Goal: Information Seeking & Learning: Learn about a topic

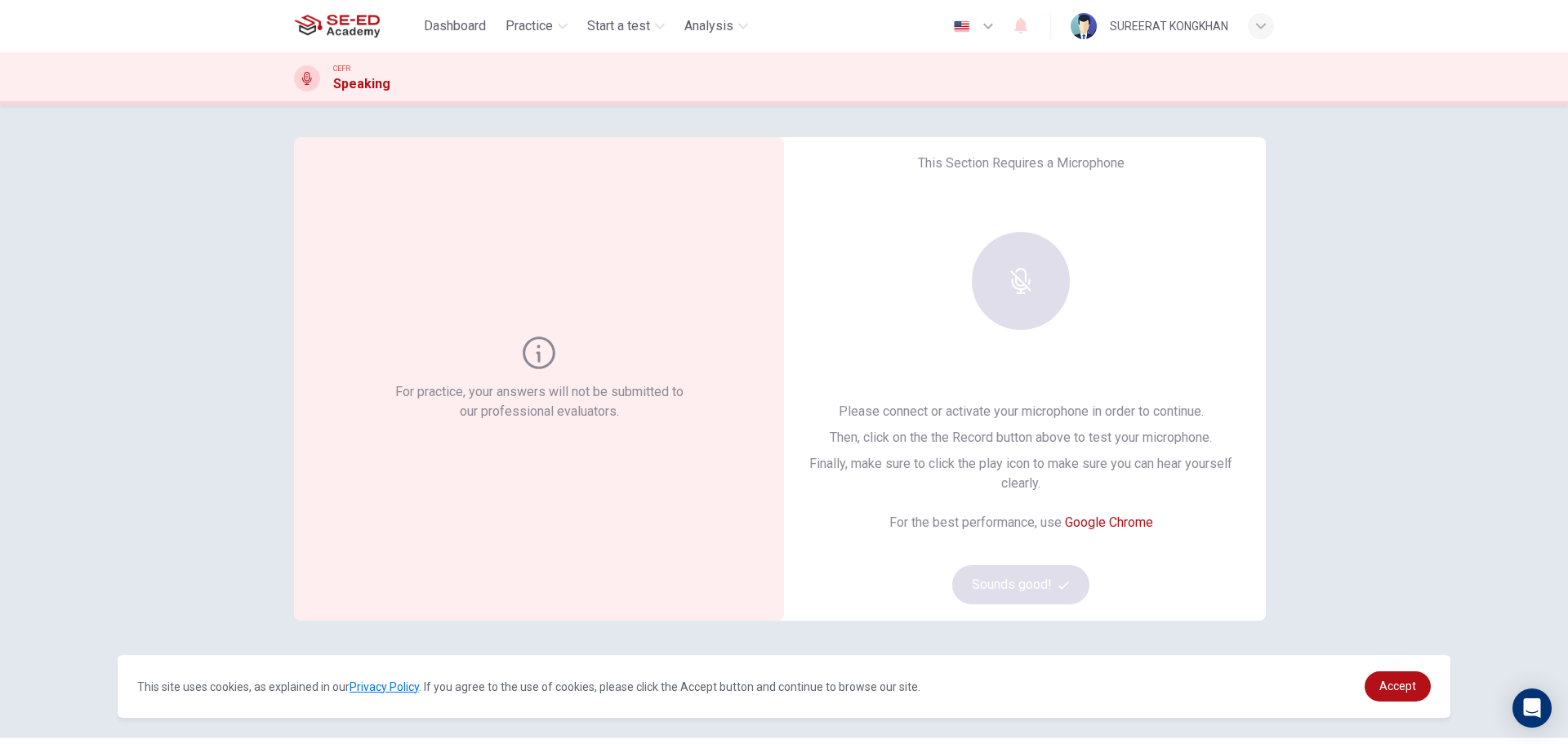
click at [201, 418] on div "For practice, your answers will not be submitted to our professional evaluators…" at bounding box center [784, 424] width 1568 height 640
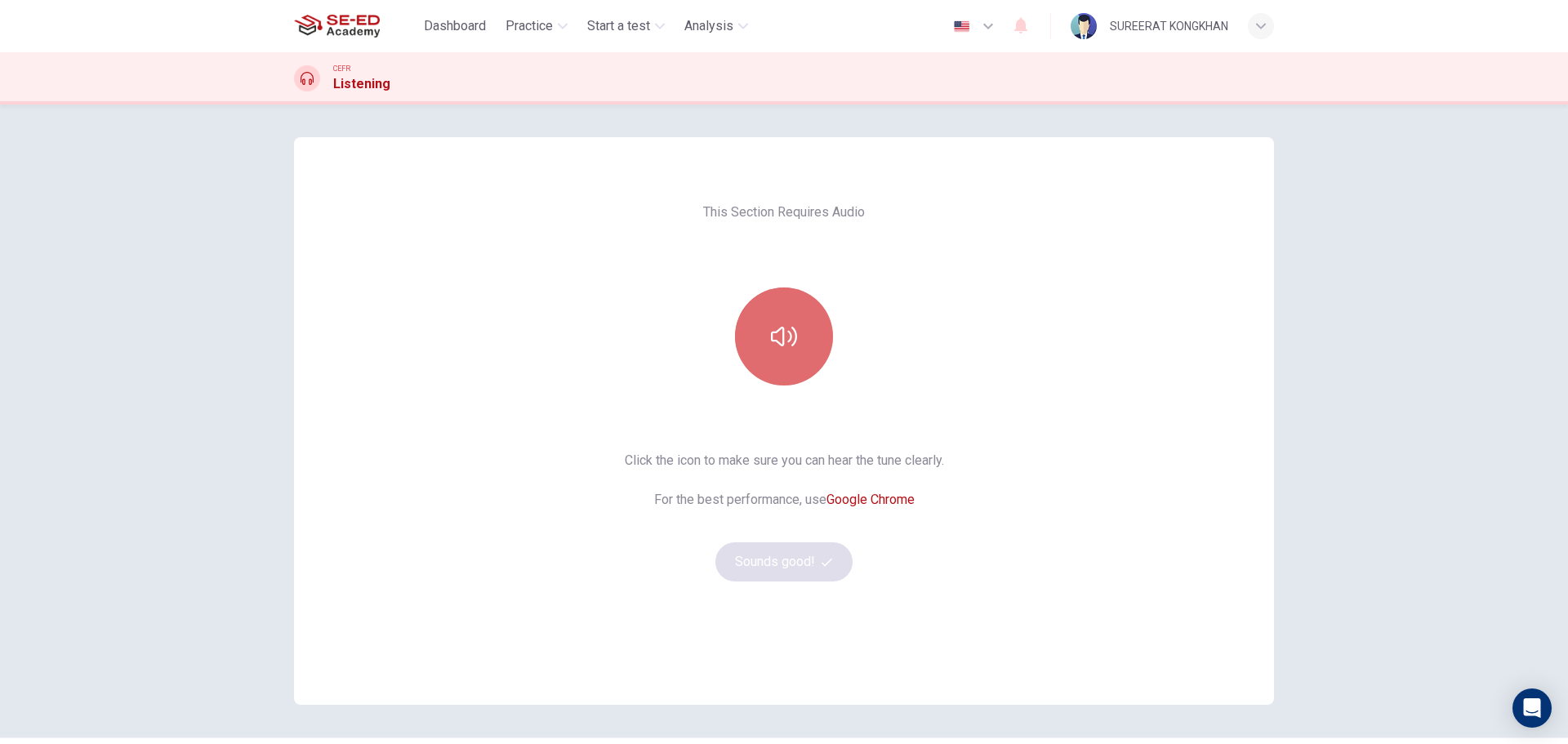
click at [778, 344] on icon "button" at bounding box center [784, 337] width 26 height 26
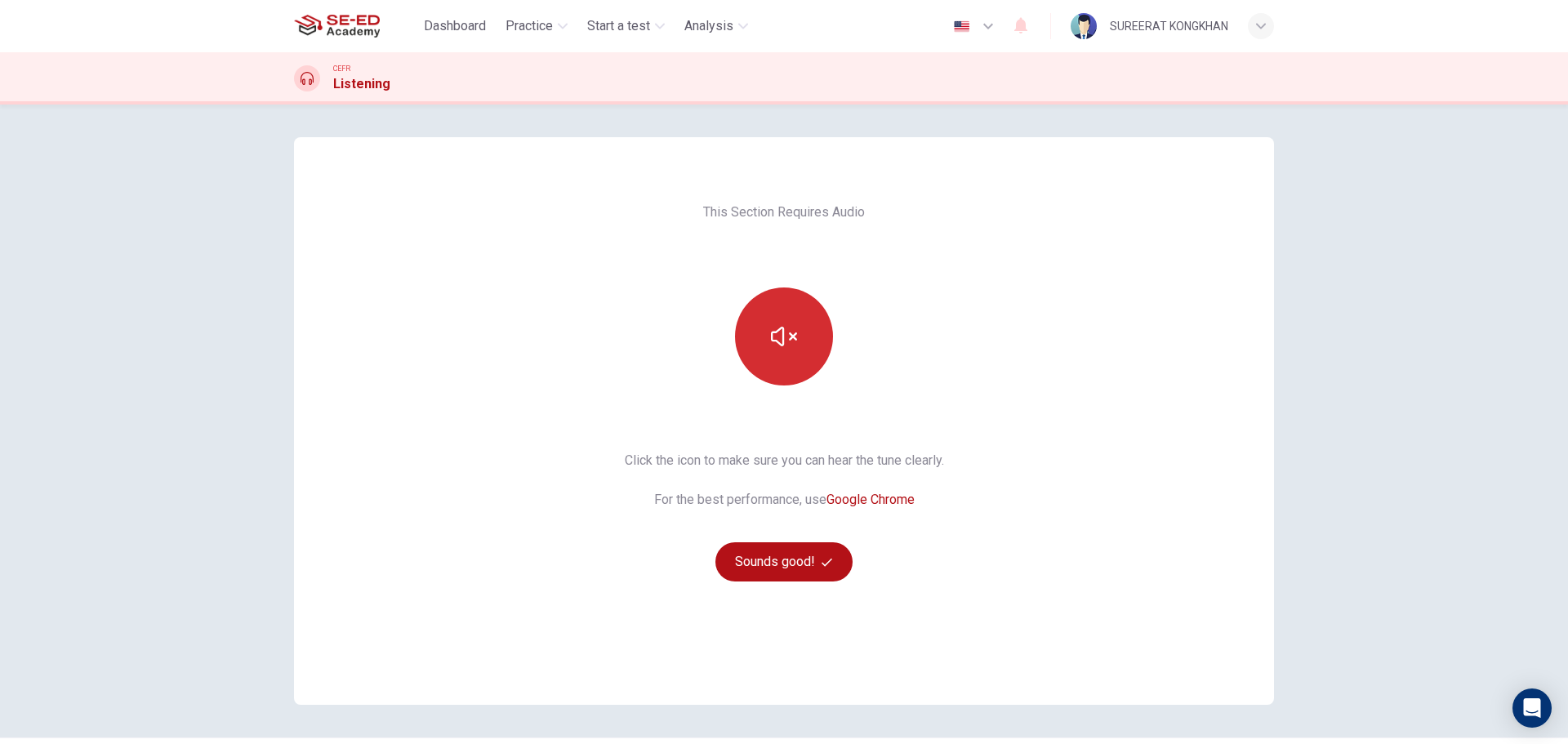
click at [794, 338] on button "button" at bounding box center [784, 336] width 98 height 98
click at [777, 330] on icon "button" at bounding box center [784, 337] width 26 height 26
click at [764, 571] on button "Sounds good!" at bounding box center [784, 561] width 137 height 39
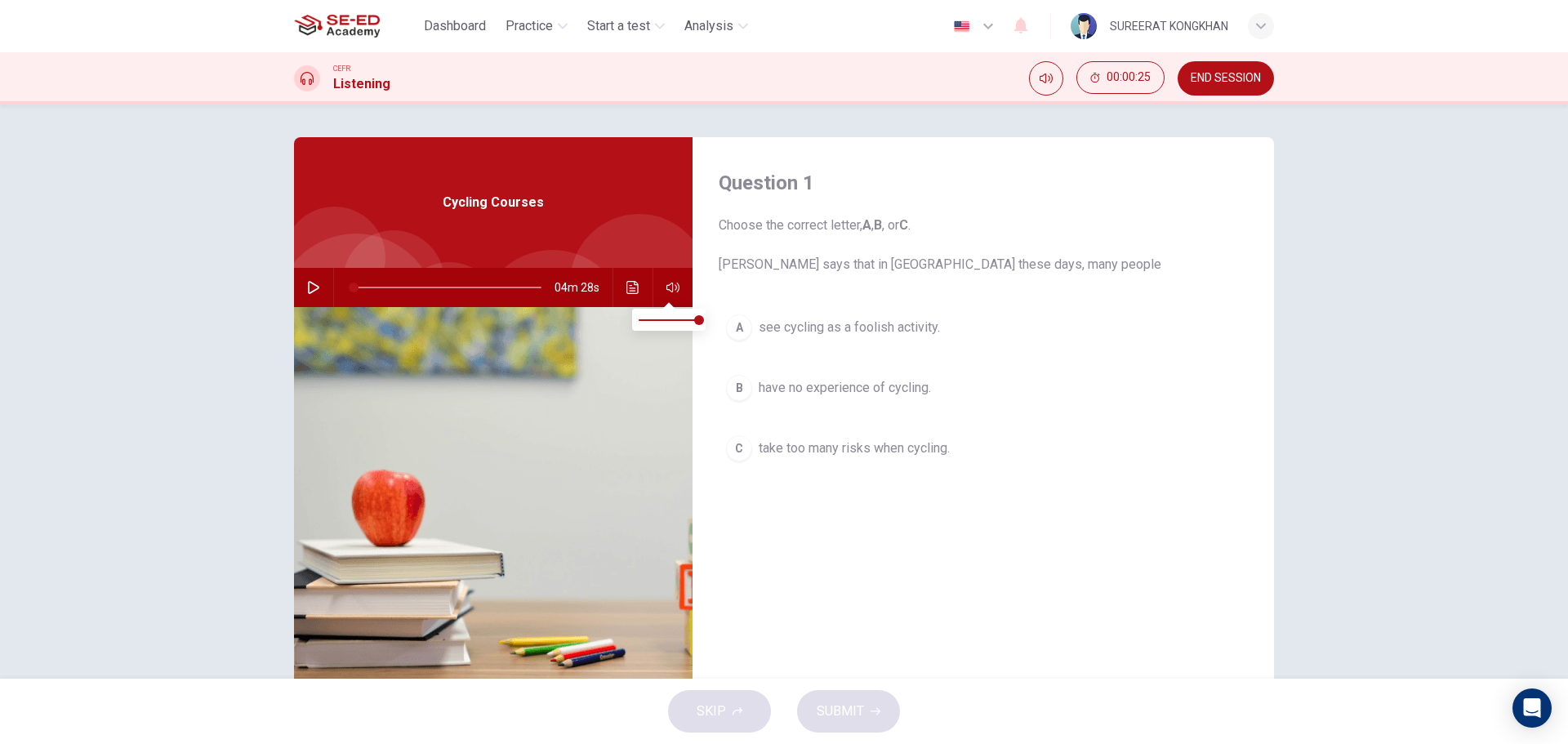
click at [669, 283] on icon "button" at bounding box center [673, 288] width 13 height 10
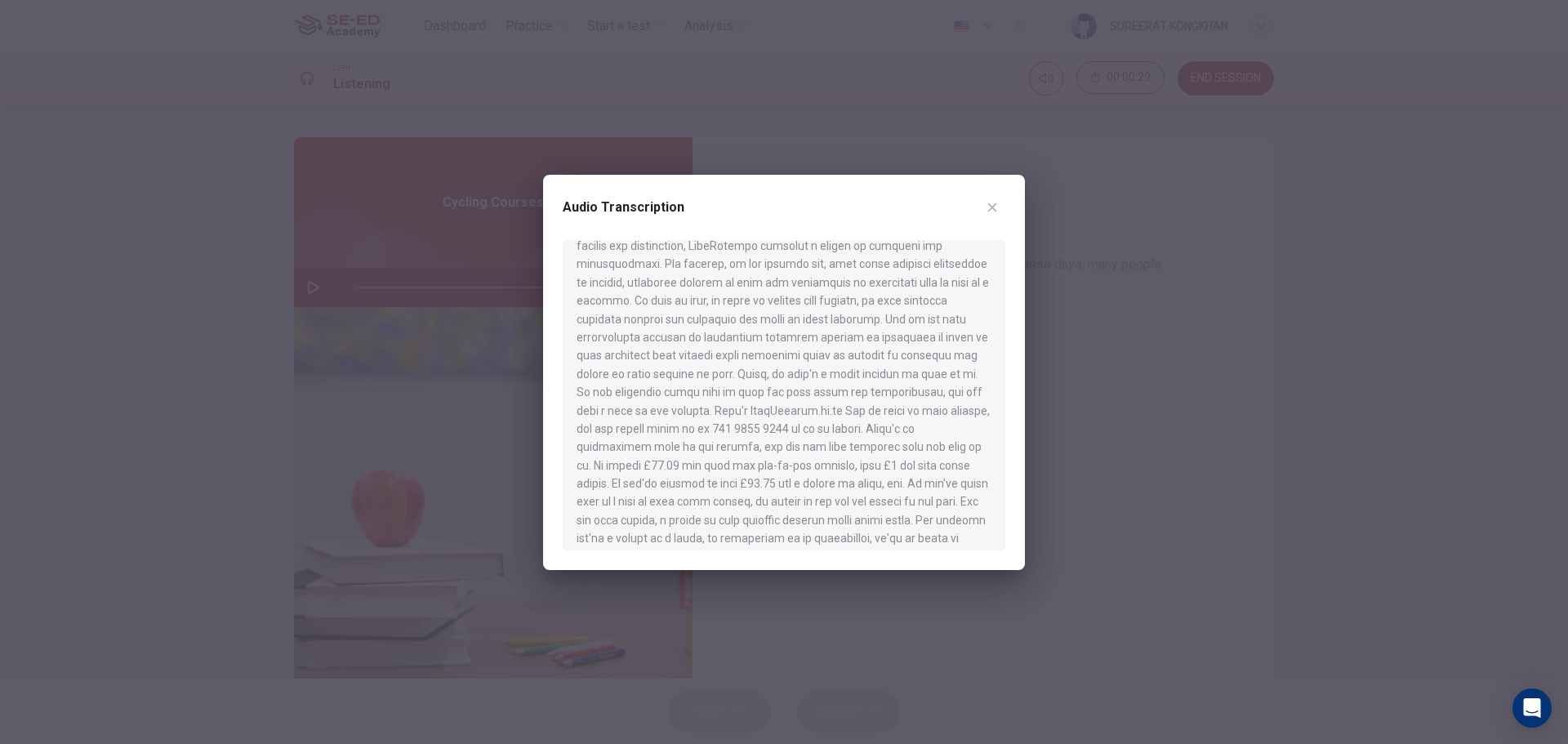
scroll to position [631, 0]
click at [994, 207] on icon "button" at bounding box center [992, 208] width 13 height 13
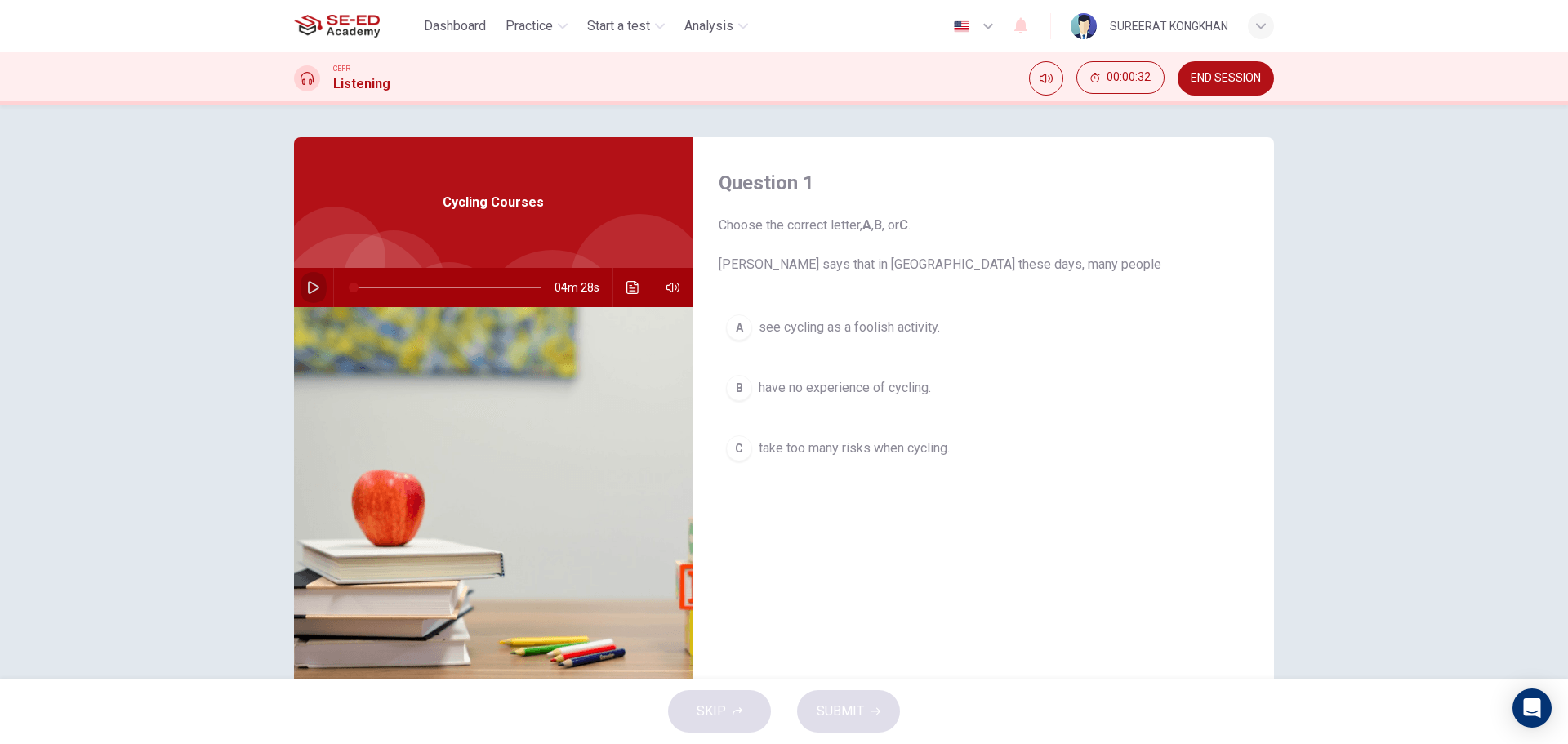
click at [308, 286] on icon "button" at bounding box center [314, 288] width 12 height 13
click at [1105, 640] on div "Question 1 Choose the correct letter, A , B , or C . [PERSON_NAME] says that in…" at bounding box center [983, 421] width 582 height 568
click at [736, 388] on div "B" at bounding box center [739, 388] width 26 height 26
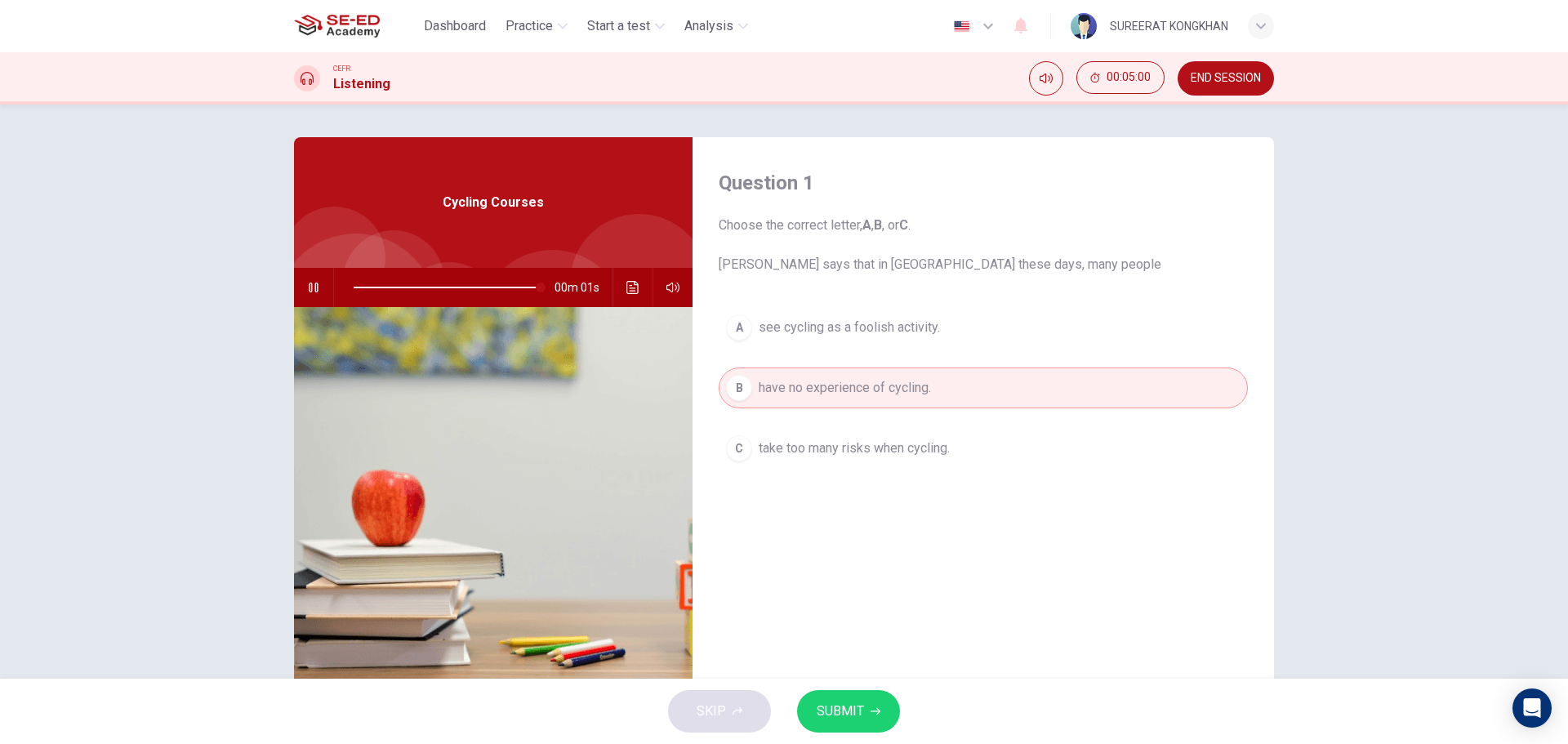
click at [866, 703] on button "SUBMIT" at bounding box center [848, 711] width 103 height 42
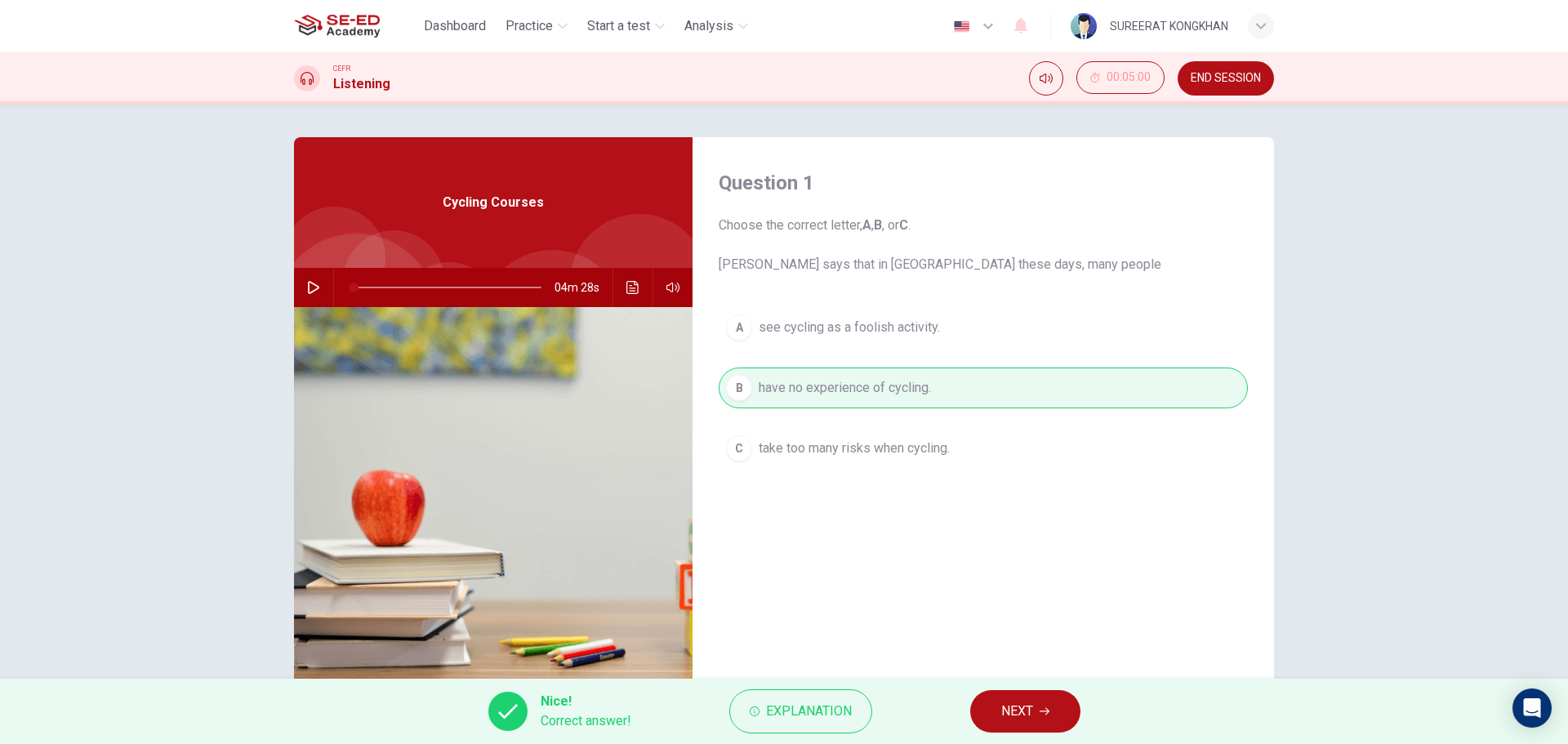
click at [1016, 715] on span "NEXT" at bounding box center [1017, 712] width 31 height 23
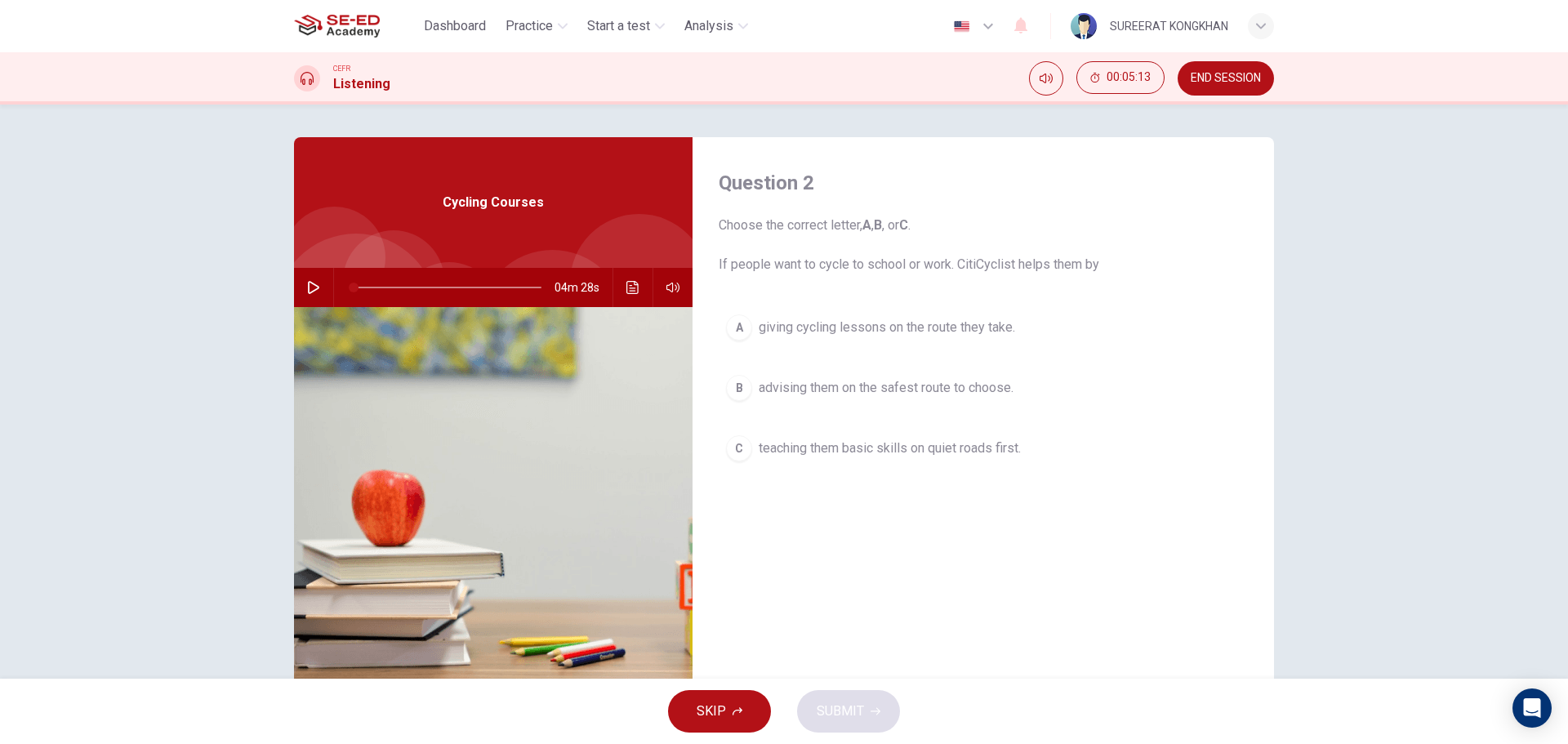
drag, startPoint x: 1009, startPoint y: 266, endPoint x: 935, endPoint y: 266, distance: 74.0
click at [935, 266] on span "Choose the correct letter, A , B , or C . If people want to cycle to school or …" at bounding box center [984, 245] width 530 height 59
drag, startPoint x: 1012, startPoint y: 262, endPoint x: 961, endPoint y: 262, distance: 51.0
click at [961, 262] on span "Choose the correct letter, A , B , or C . If people want to cycle to school or …" at bounding box center [984, 245] width 530 height 59
drag, startPoint x: 957, startPoint y: 262, endPoint x: 1029, endPoint y: 258, distance: 72.1
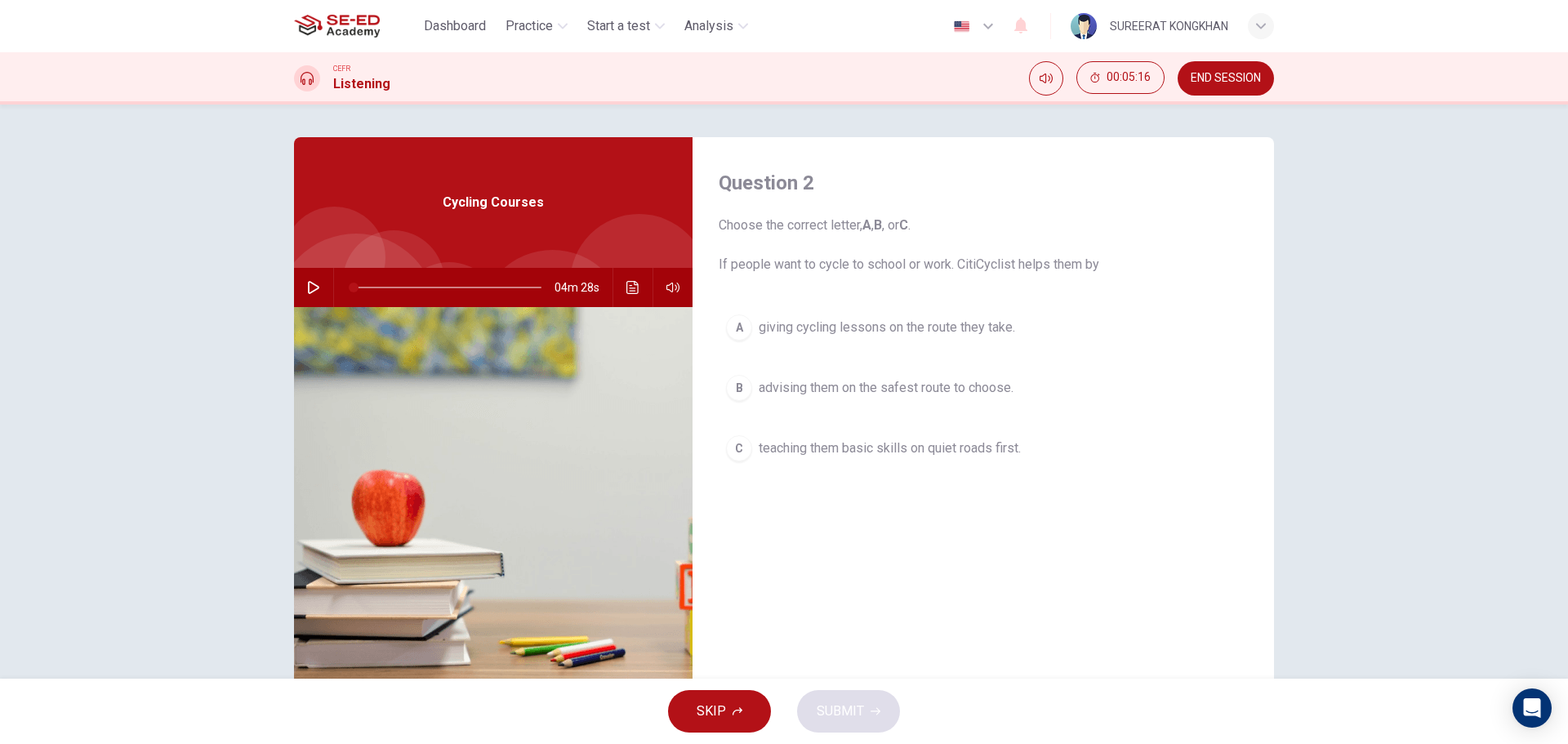
click at [1029, 258] on span "Choose the correct letter, A , B , or C . If people want to cycle to school or …" at bounding box center [984, 245] width 530 height 59
click at [309, 295] on button "button" at bounding box center [314, 287] width 26 height 39
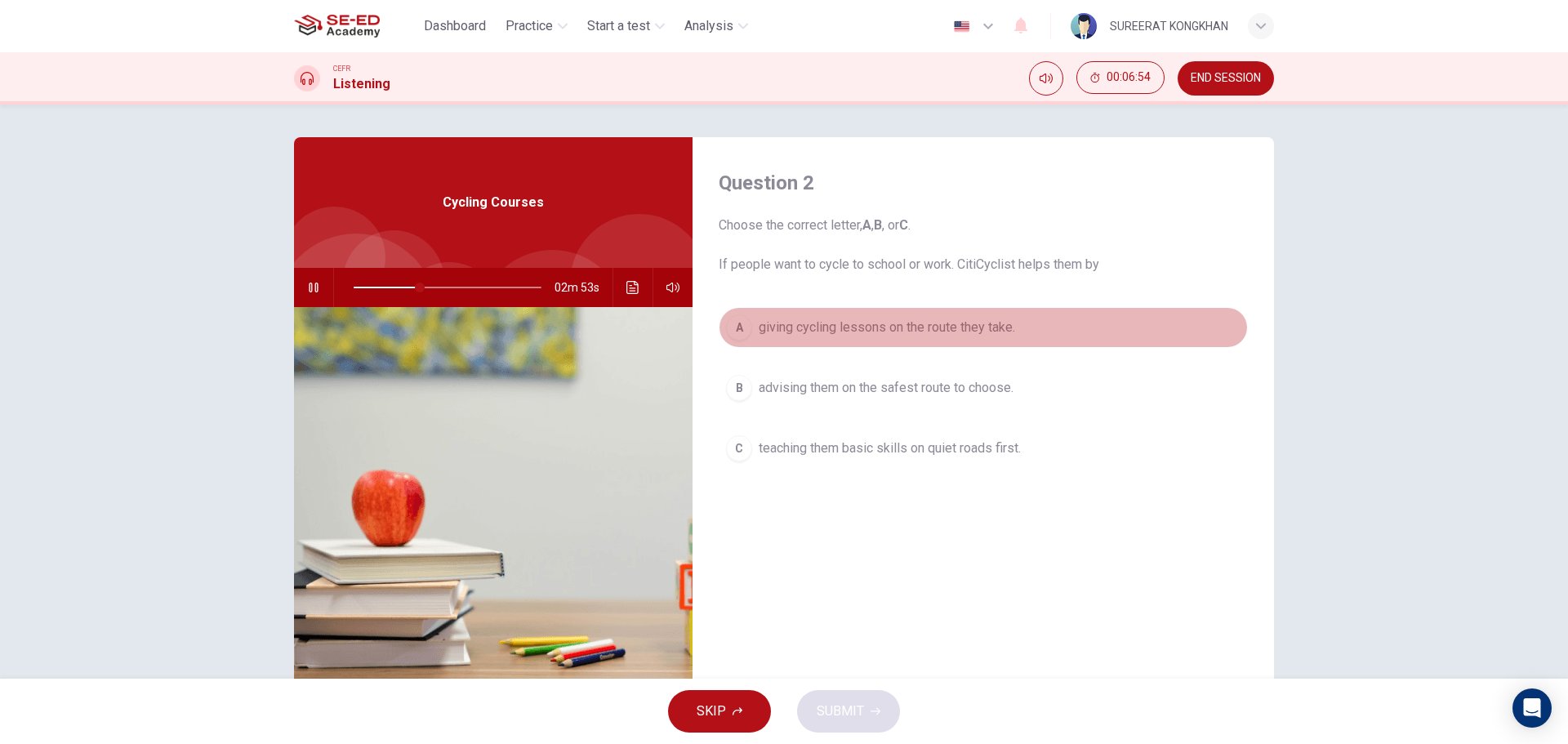
click at [951, 329] on span "giving cycling lessons on the route they take." at bounding box center [887, 328] width 257 height 20
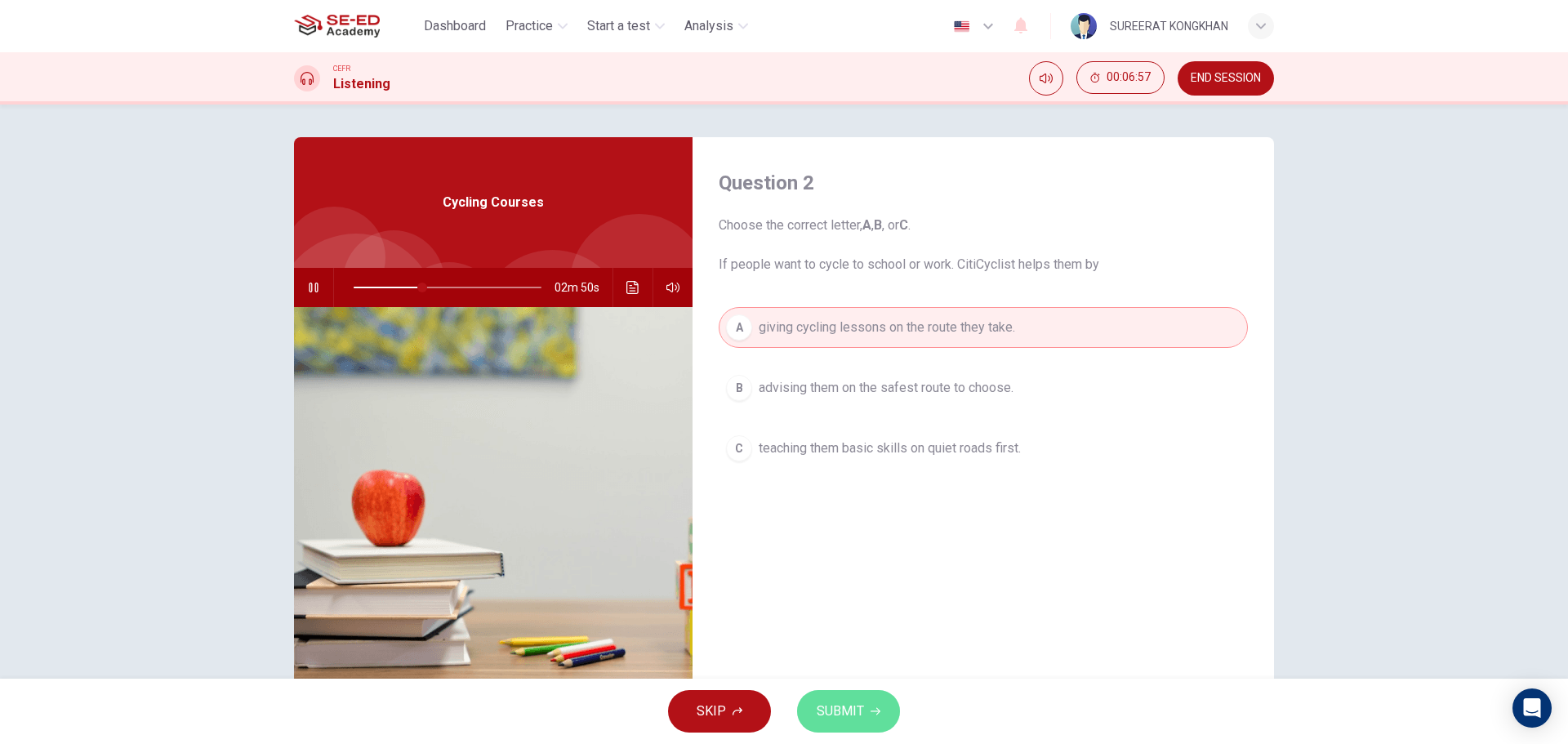
click at [857, 708] on span "SUBMIT" at bounding box center [840, 712] width 47 height 23
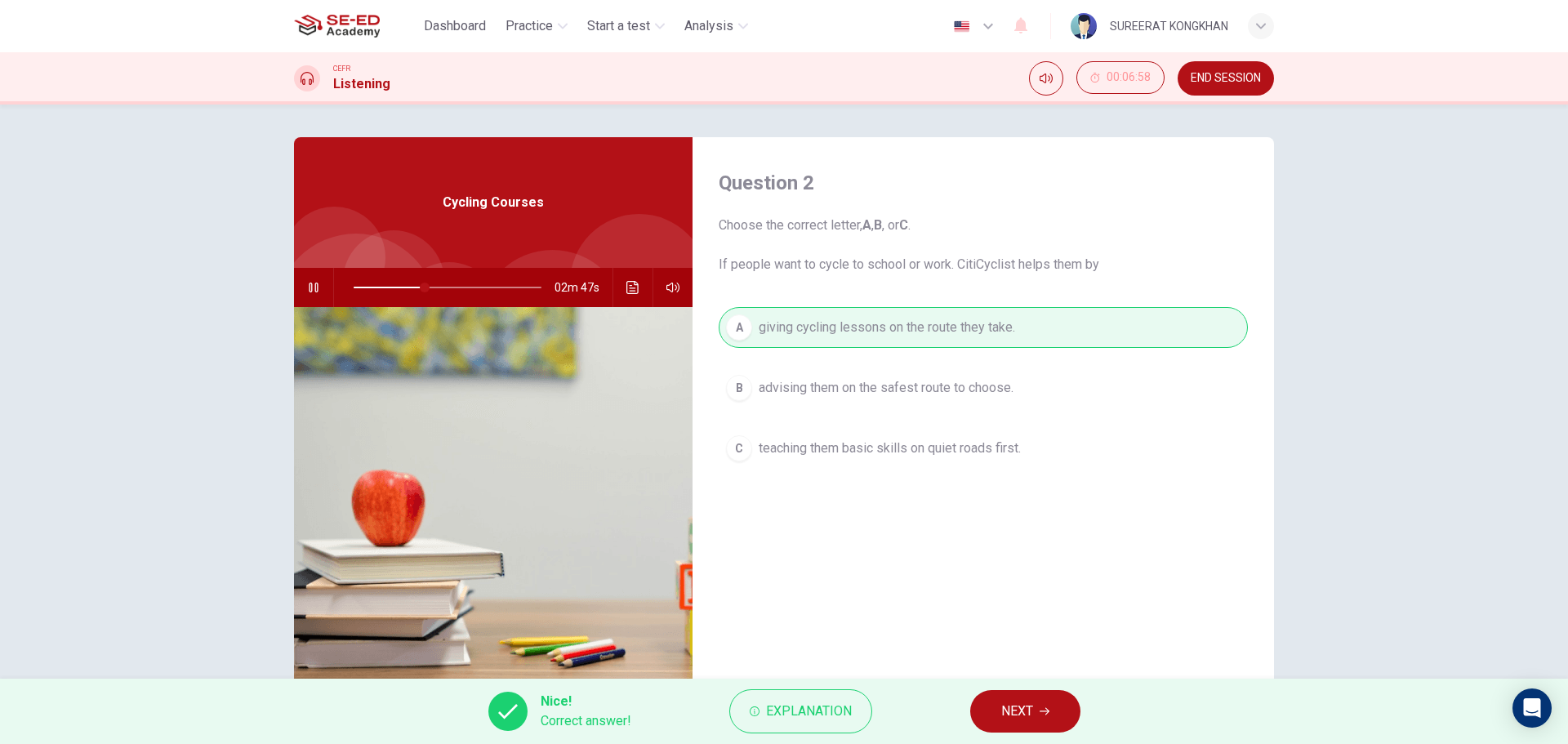
click at [1033, 709] on span "NEXT" at bounding box center [1017, 712] width 31 height 23
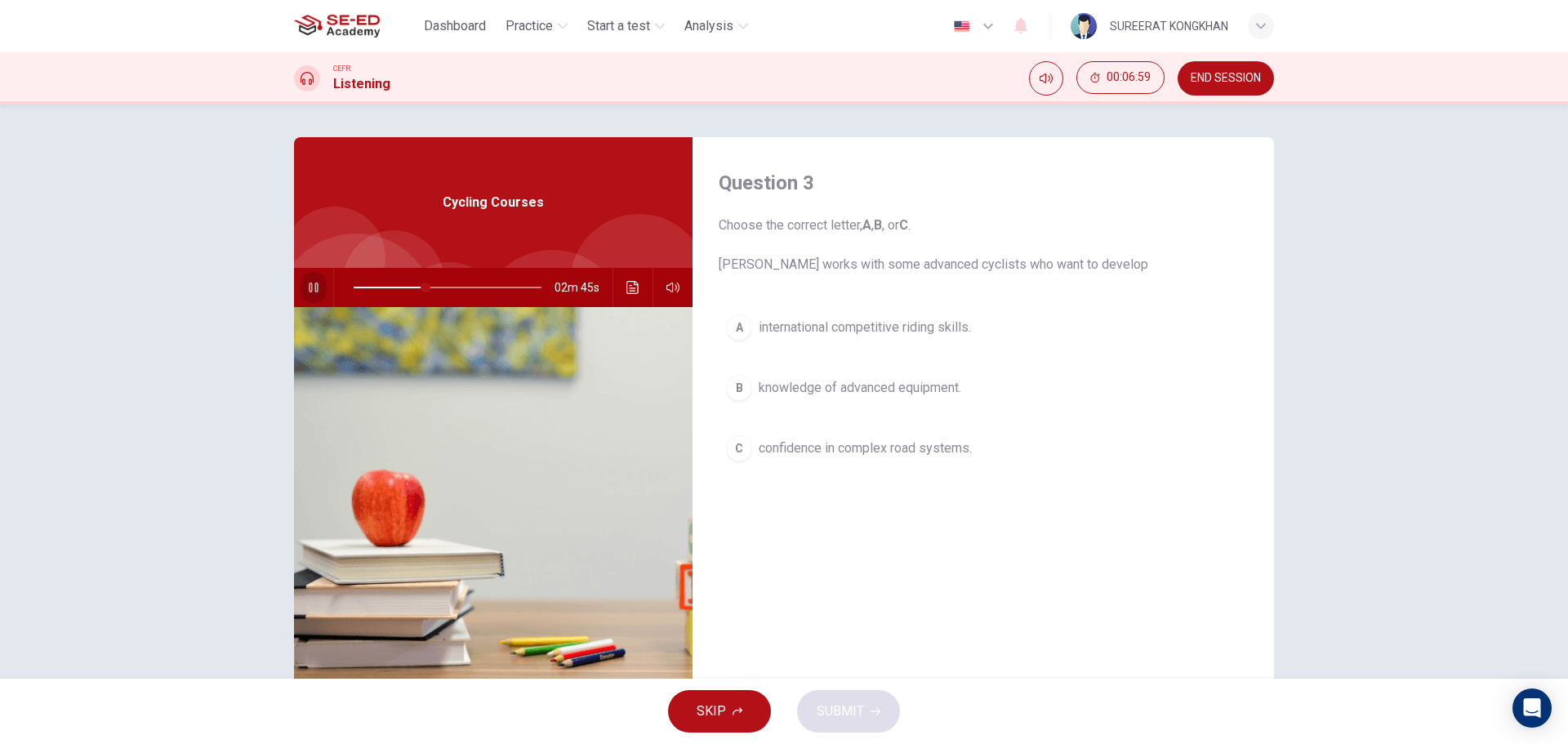
click at [302, 287] on button "button" at bounding box center [314, 287] width 26 height 39
click at [309, 286] on icon "button" at bounding box center [314, 288] width 13 height 13
click at [300, 284] on button "button" at bounding box center [314, 287] width 26 height 39
click at [302, 285] on button "button" at bounding box center [314, 287] width 26 height 39
click at [309, 283] on icon "button" at bounding box center [313, 288] width 9 height 10
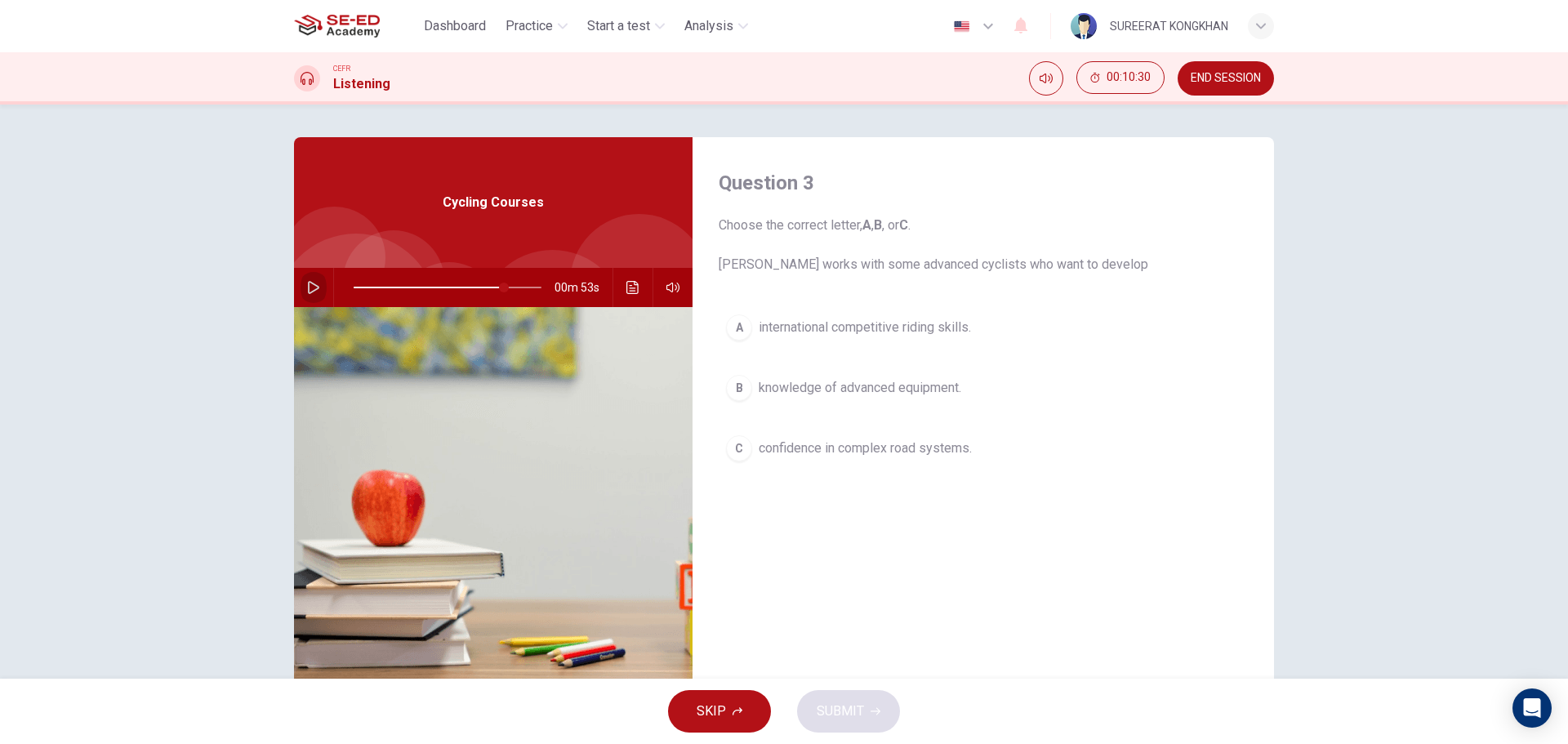
click at [307, 286] on icon "button" at bounding box center [314, 288] width 13 height 13
click at [354, 283] on span at bounding box center [447, 288] width 188 height 23
click at [309, 287] on icon "button" at bounding box center [314, 288] width 13 height 13
click at [381, 285] on span at bounding box center [447, 288] width 188 height 23
click at [308, 286] on icon "button" at bounding box center [314, 288] width 12 height 13
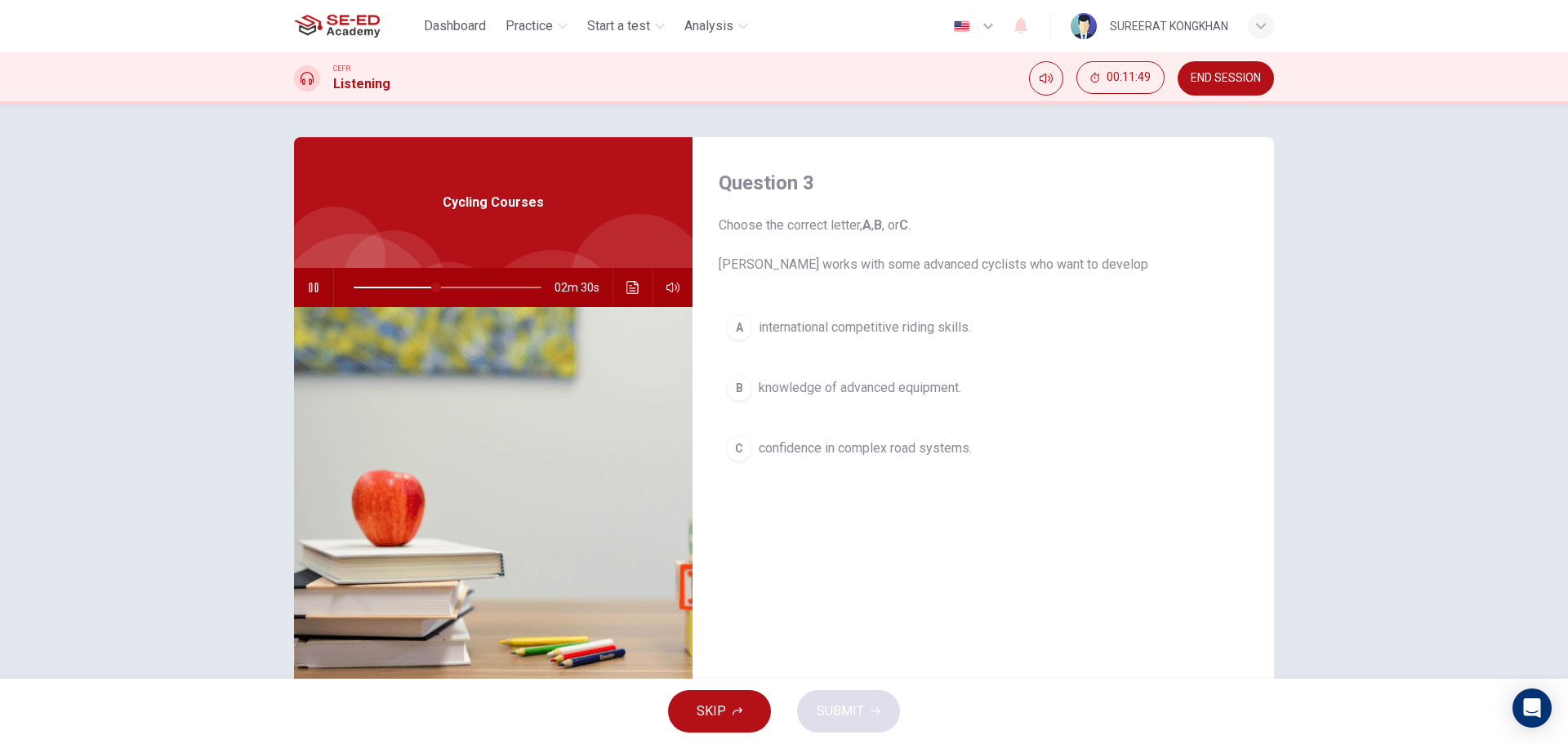
click at [747, 449] on div "C" at bounding box center [739, 449] width 26 height 26
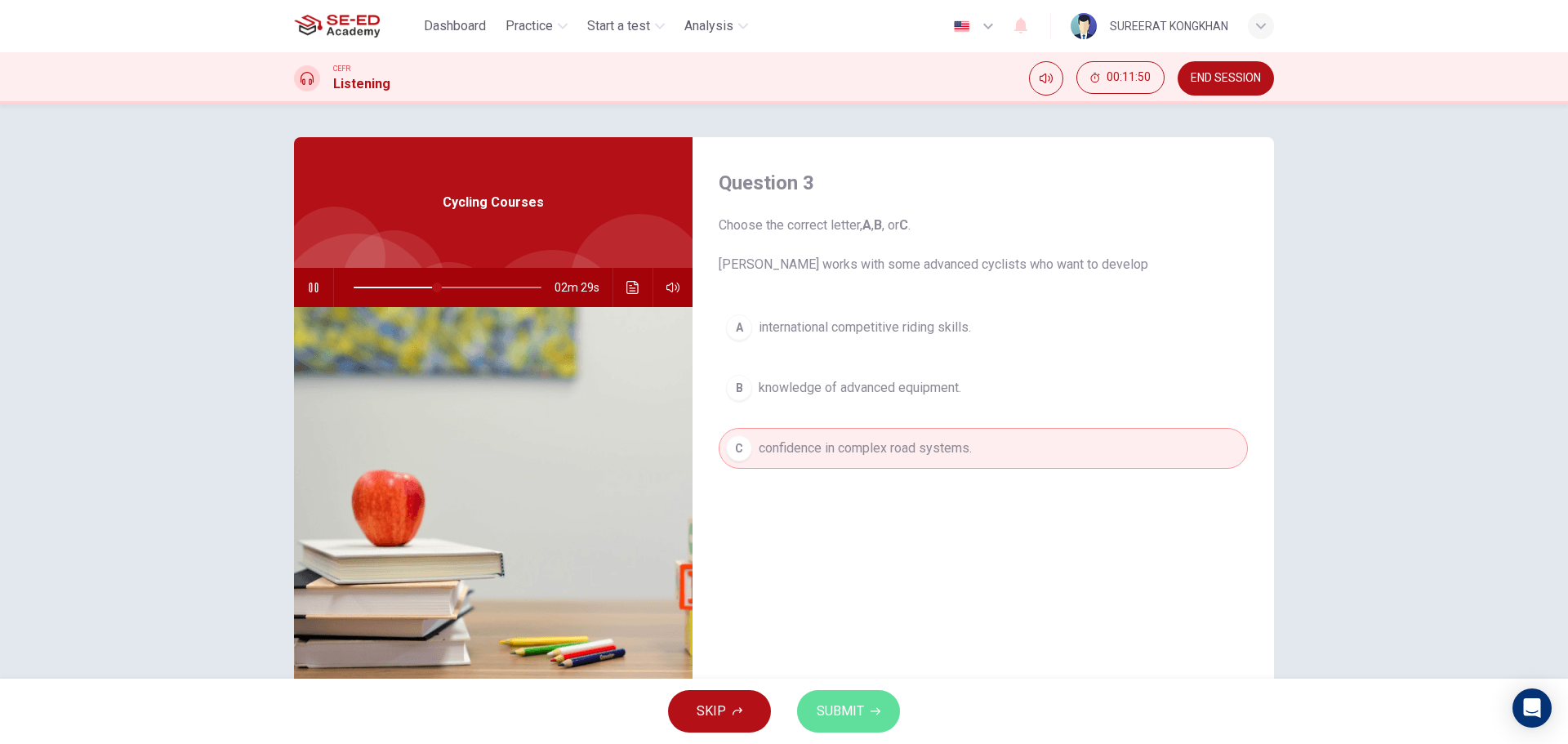
click at [851, 706] on span "SUBMIT" at bounding box center [840, 712] width 47 height 23
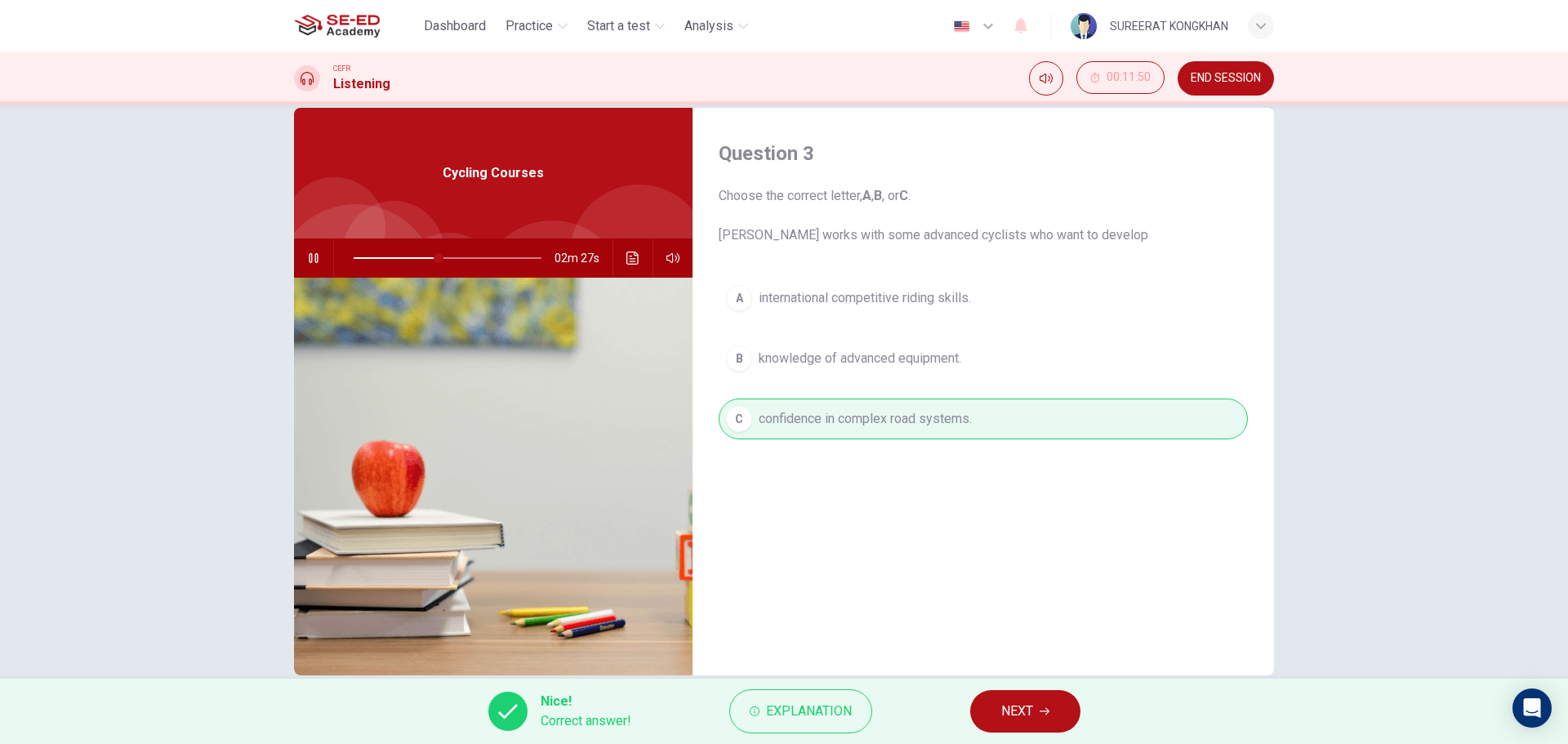
scroll to position [59, 0]
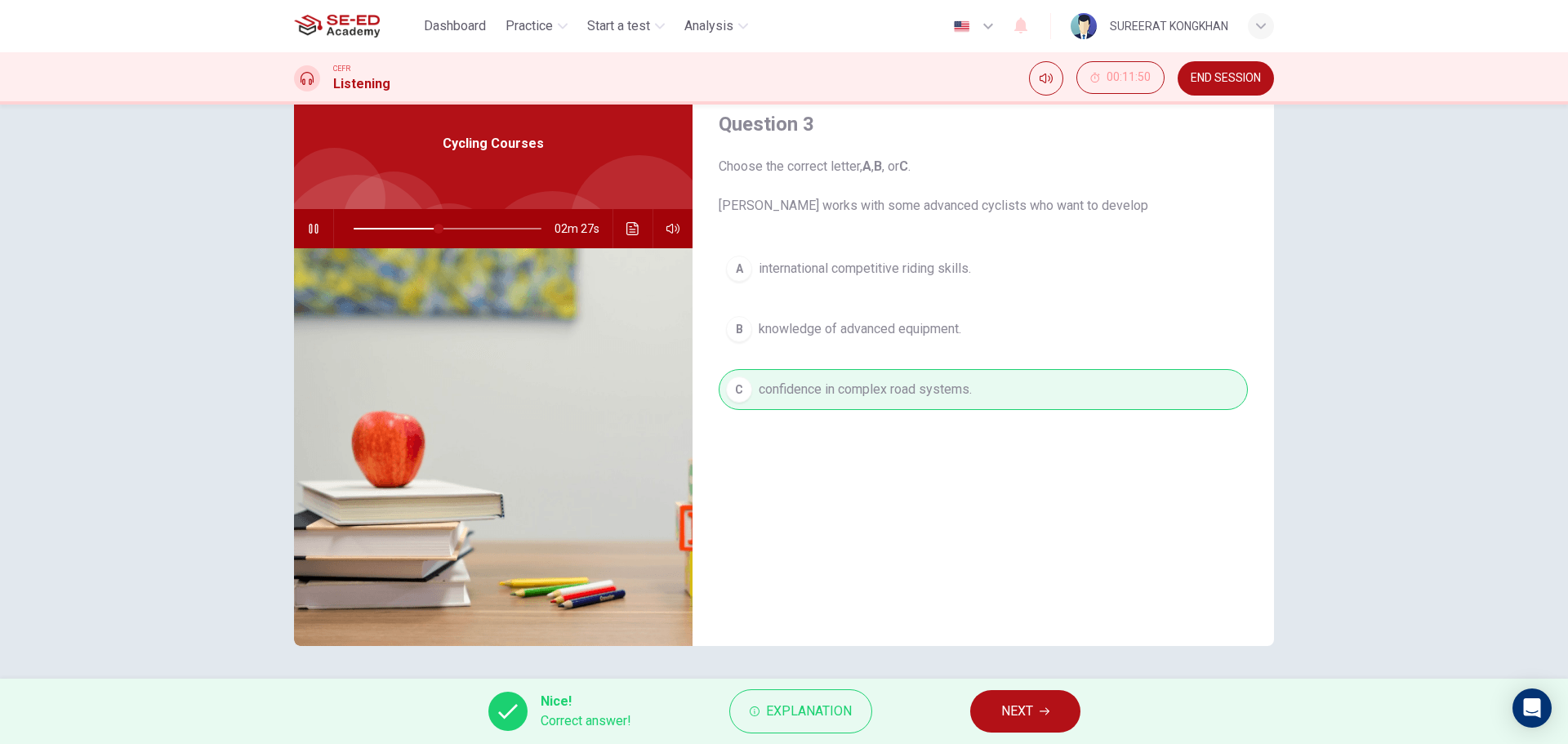
click at [1009, 711] on span "NEXT" at bounding box center [1017, 712] width 31 height 23
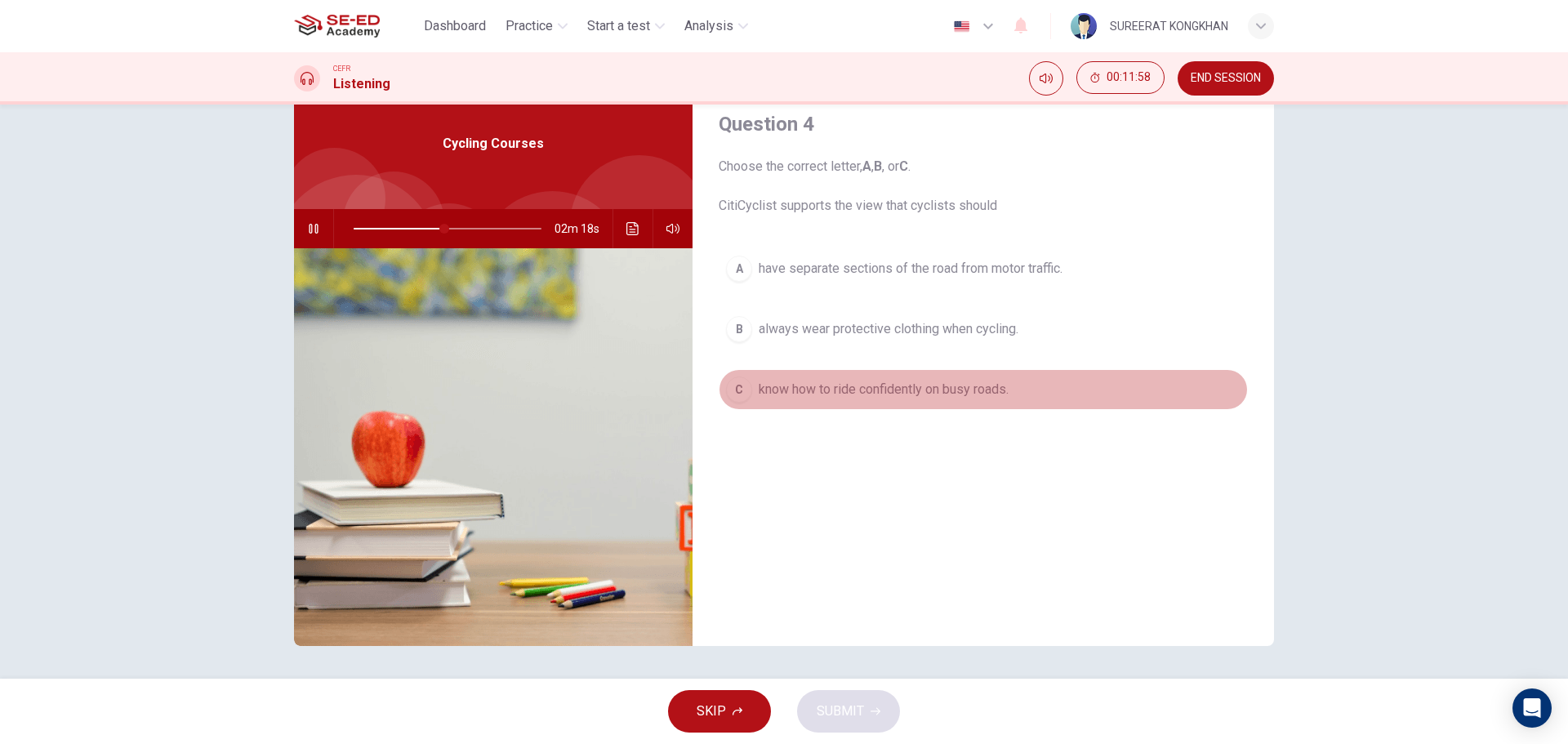
click at [1000, 390] on span "know how to ride confidently on busy roads." at bounding box center [884, 390] width 250 height 20
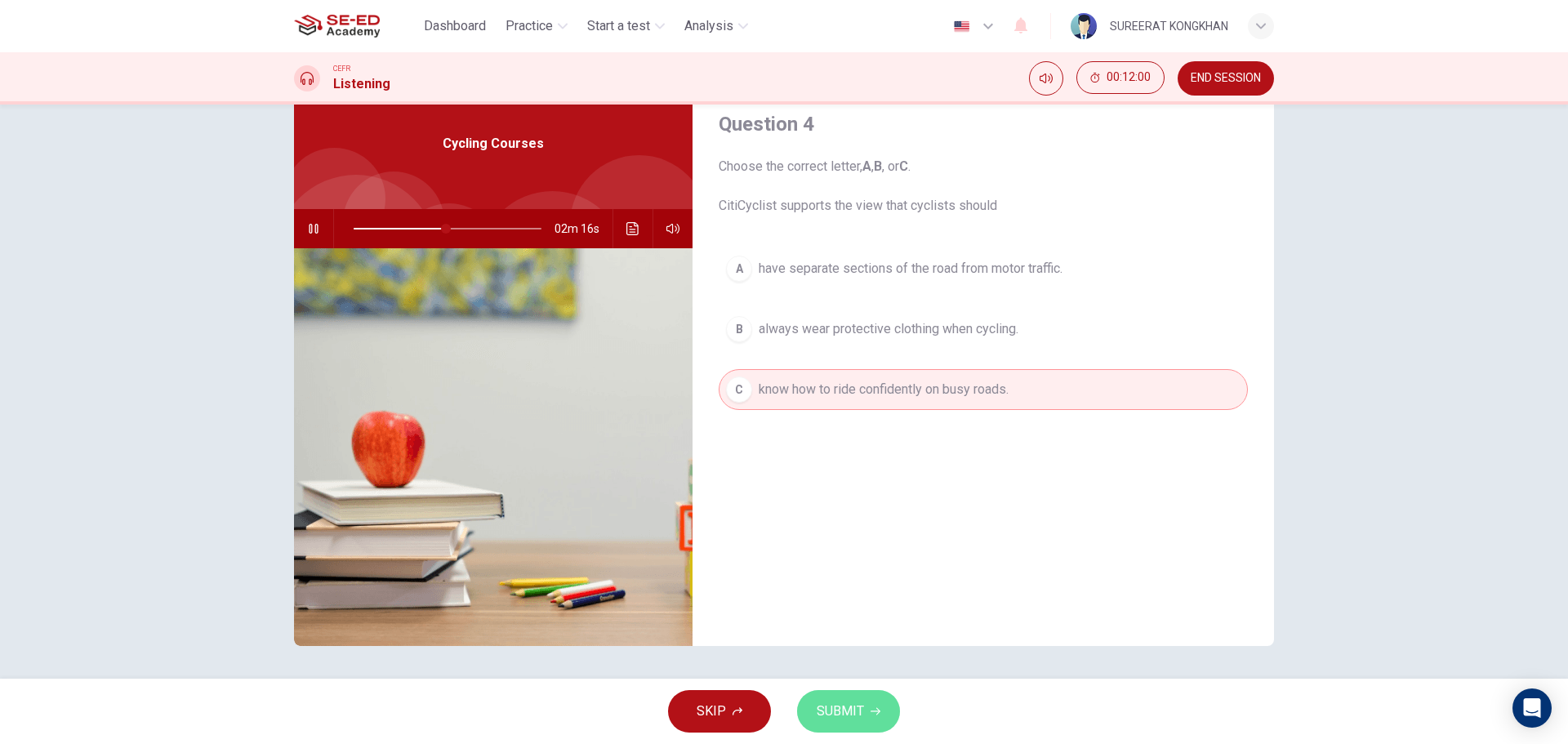
click at [845, 720] on span "SUBMIT" at bounding box center [840, 712] width 47 height 23
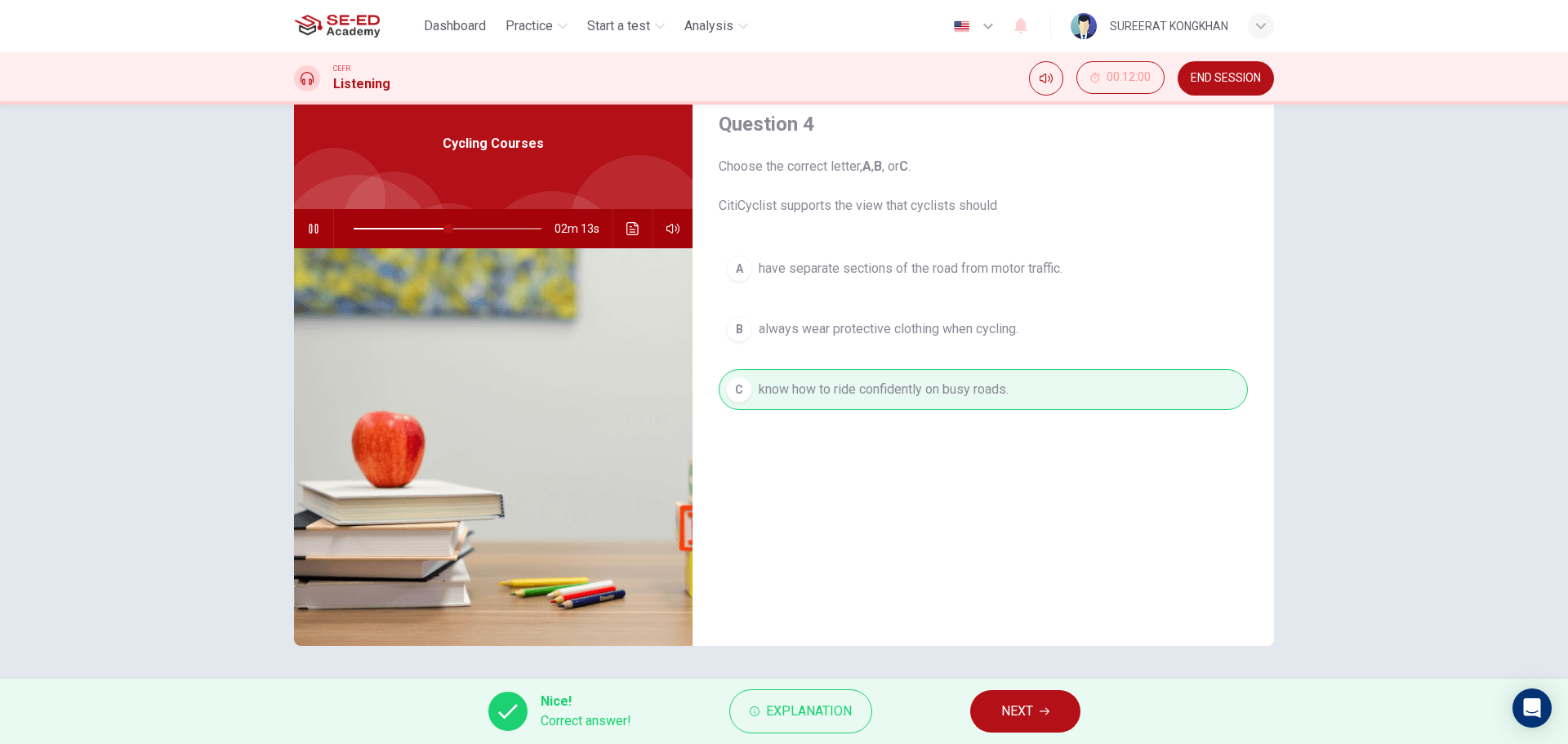
click at [307, 224] on icon "button" at bounding box center [314, 228] width 13 height 13
type input "50"
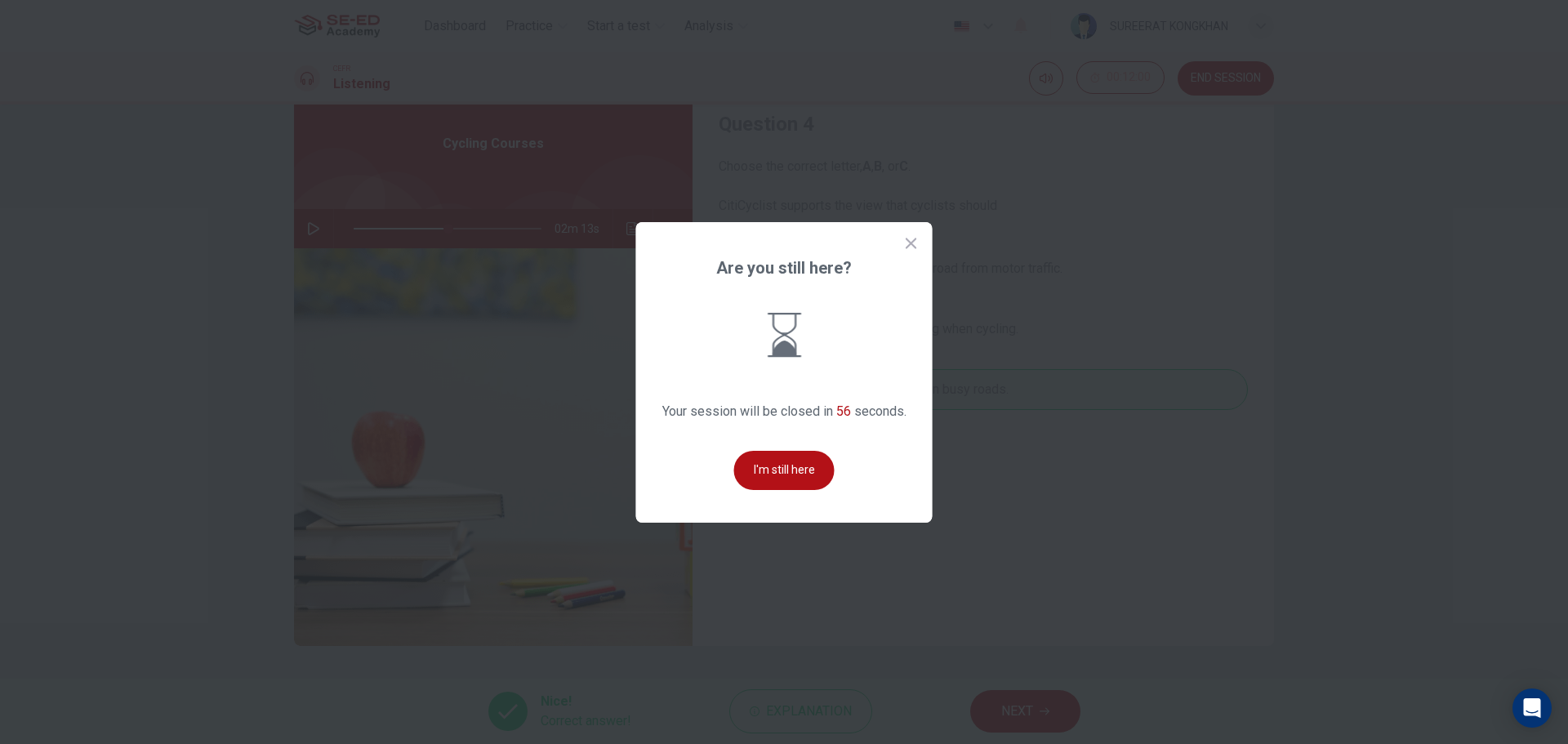
click at [679, 324] on div "Are you still here? Your session will be closed in 56 seconds. I'm still here" at bounding box center [784, 372] width 296 height 300
click at [794, 472] on button "I'm still here" at bounding box center [784, 470] width 100 height 39
